Goal: Task Accomplishment & Management: Manage account settings

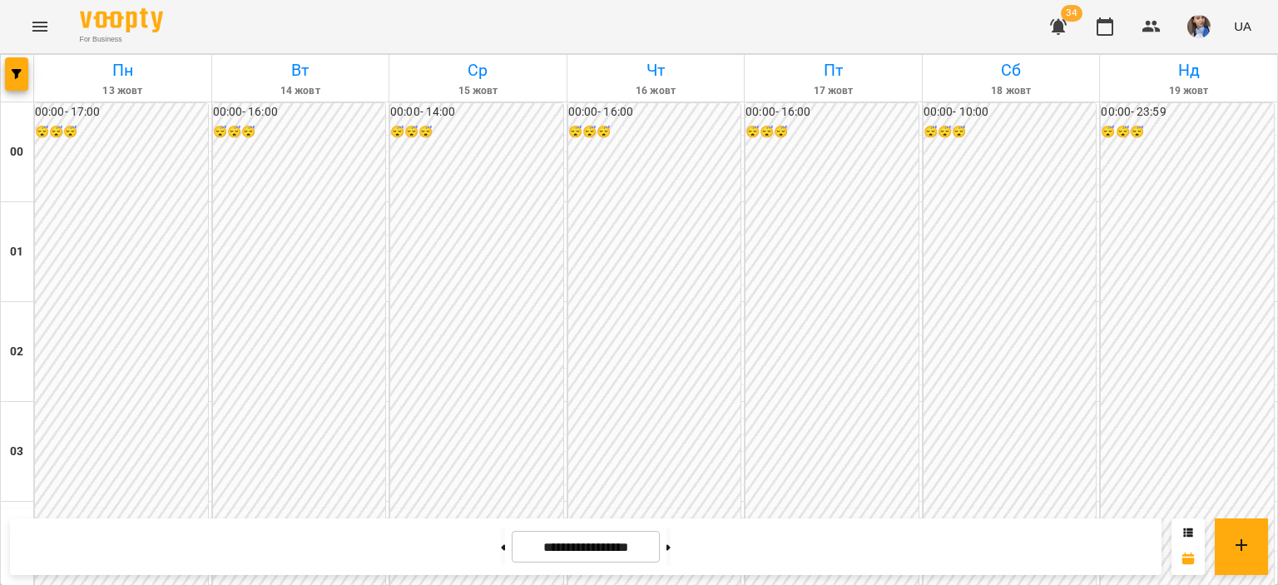
scroll to position [1581, 0]
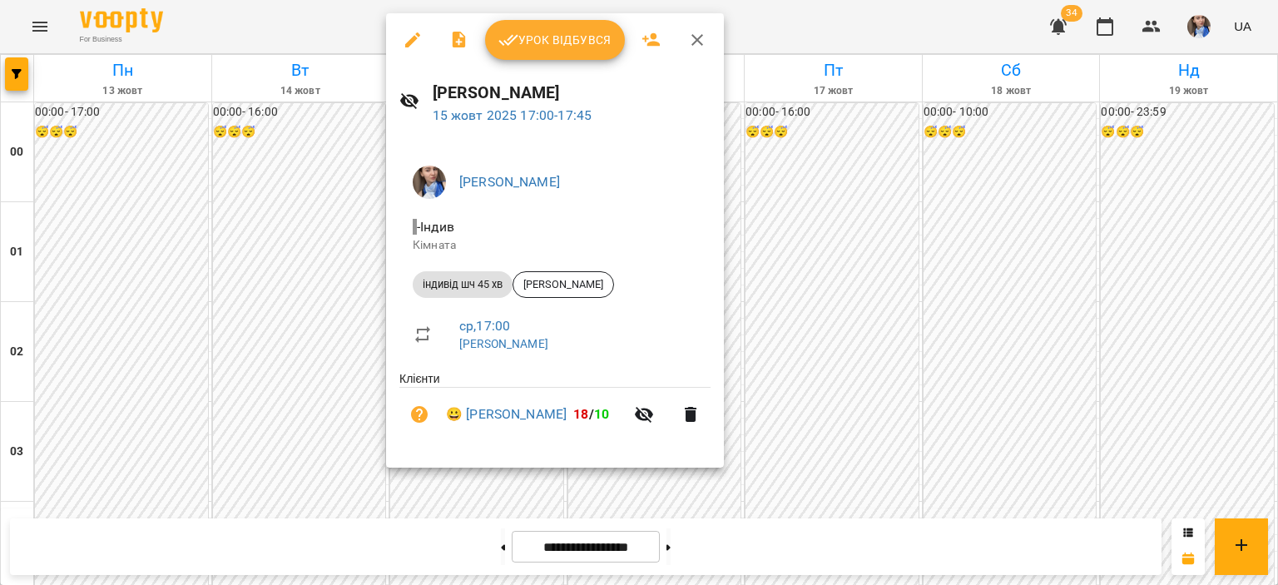
click at [536, 45] on span "Урок відбувся" at bounding box center [554, 40] width 113 height 20
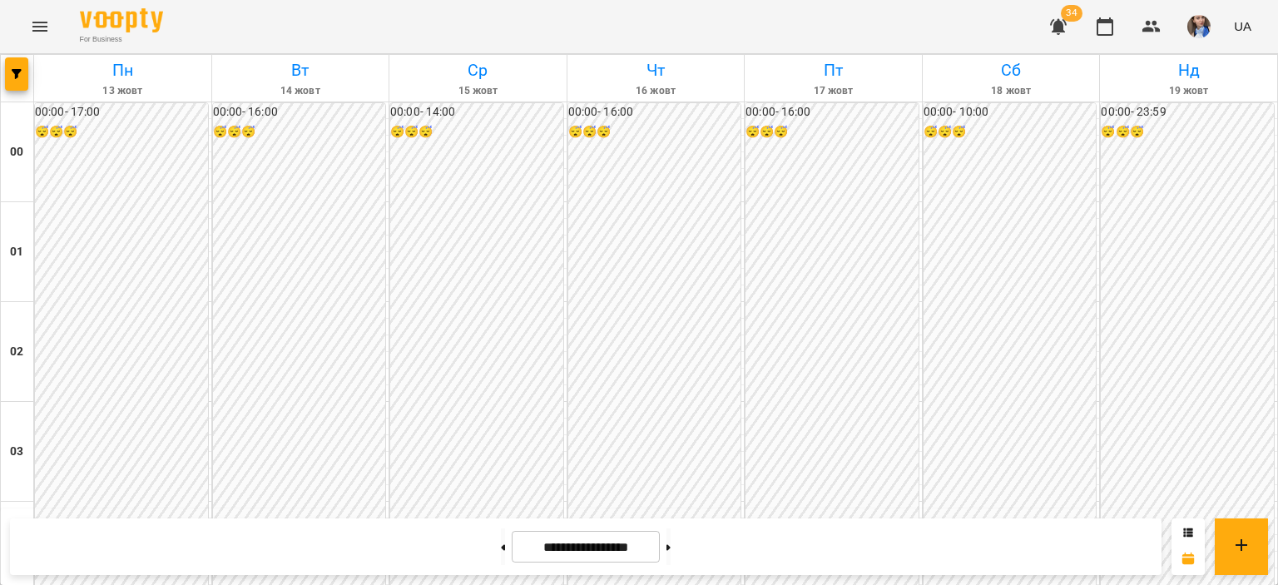
scroll to position [1664, 0]
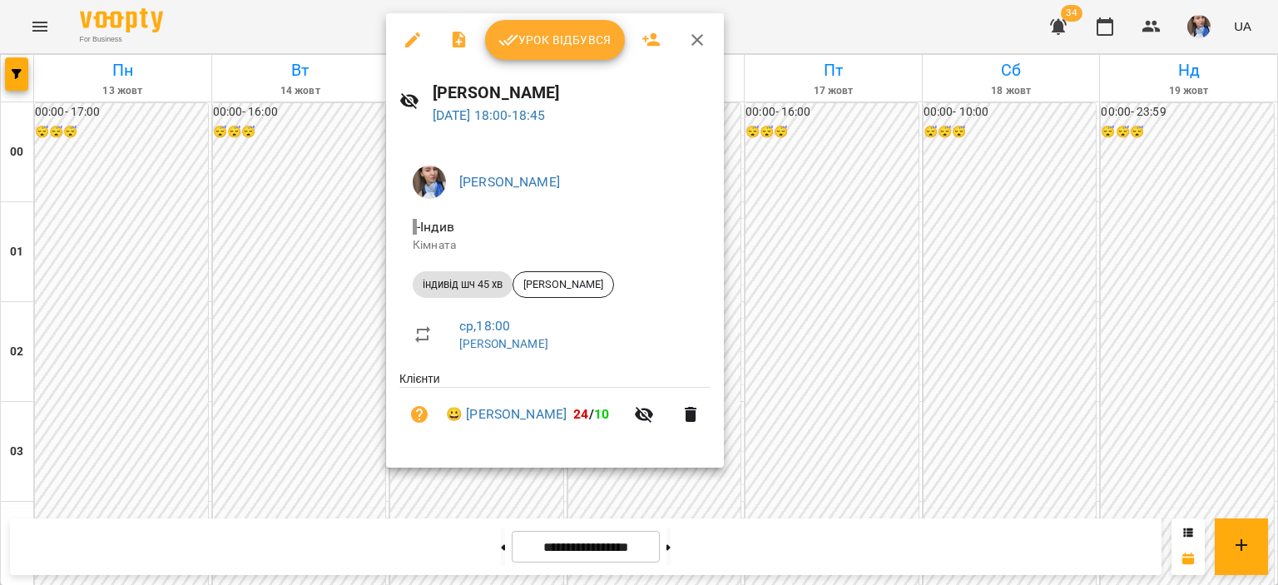
drag, startPoint x: 837, startPoint y: 45, endPoint x: 433, endPoint y: 322, distance: 490.2
click at [836, 45] on div at bounding box center [639, 292] width 1278 height 585
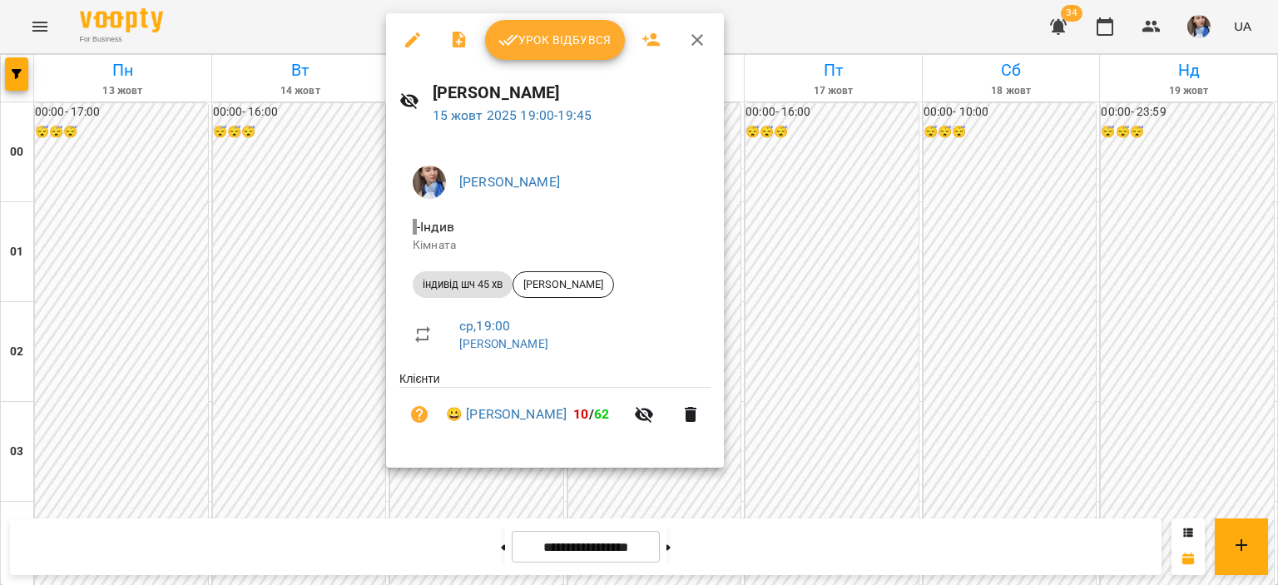
click at [793, 32] on div at bounding box center [639, 292] width 1278 height 585
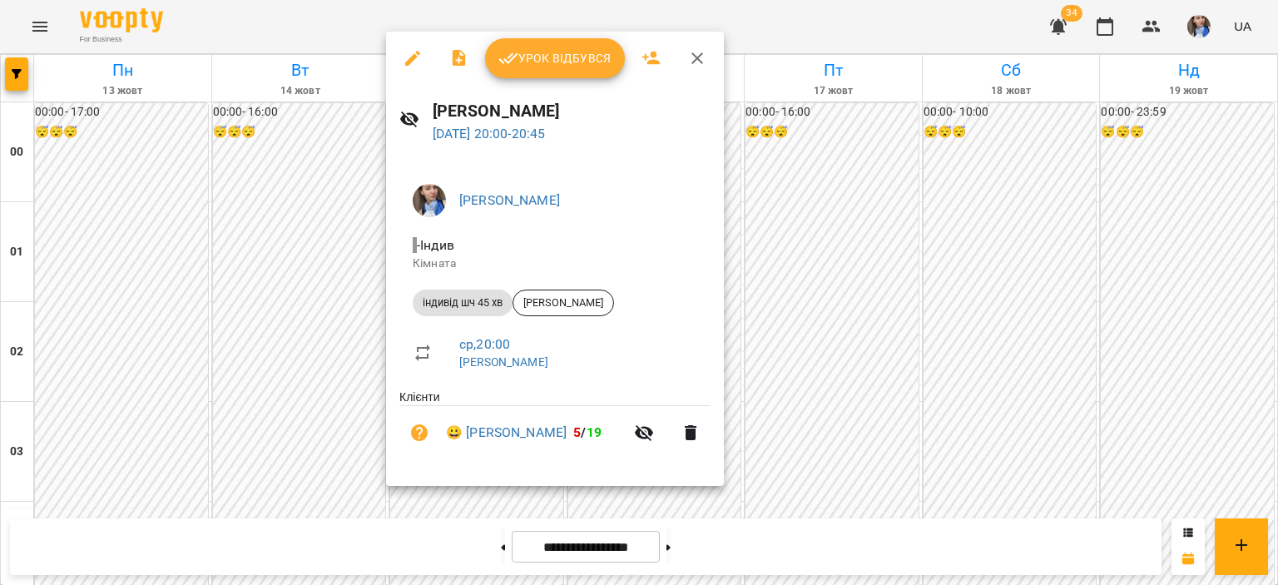
click at [816, 44] on div at bounding box center [639, 292] width 1278 height 585
